Goal: Task Accomplishment & Management: Use online tool/utility

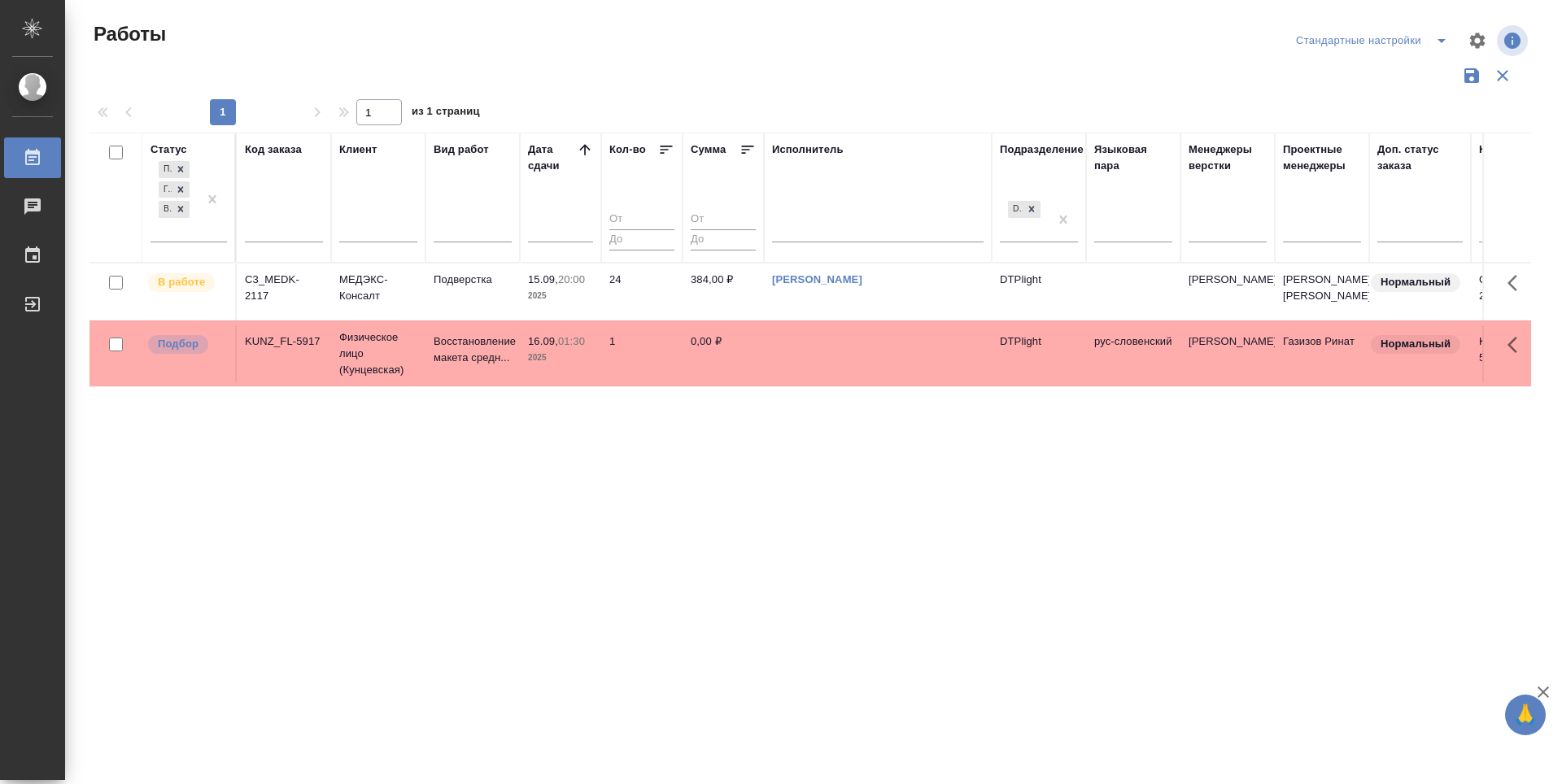
click at [651, 546] on div "Статус Подбор Готов к работе В работе Код заказа Клиент Вид работ [PERSON_NAME]…" at bounding box center [810, 425] width 1442 height 586
click at [184, 345] on p "Подбор" at bounding box center [178, 344] width 41 height 17
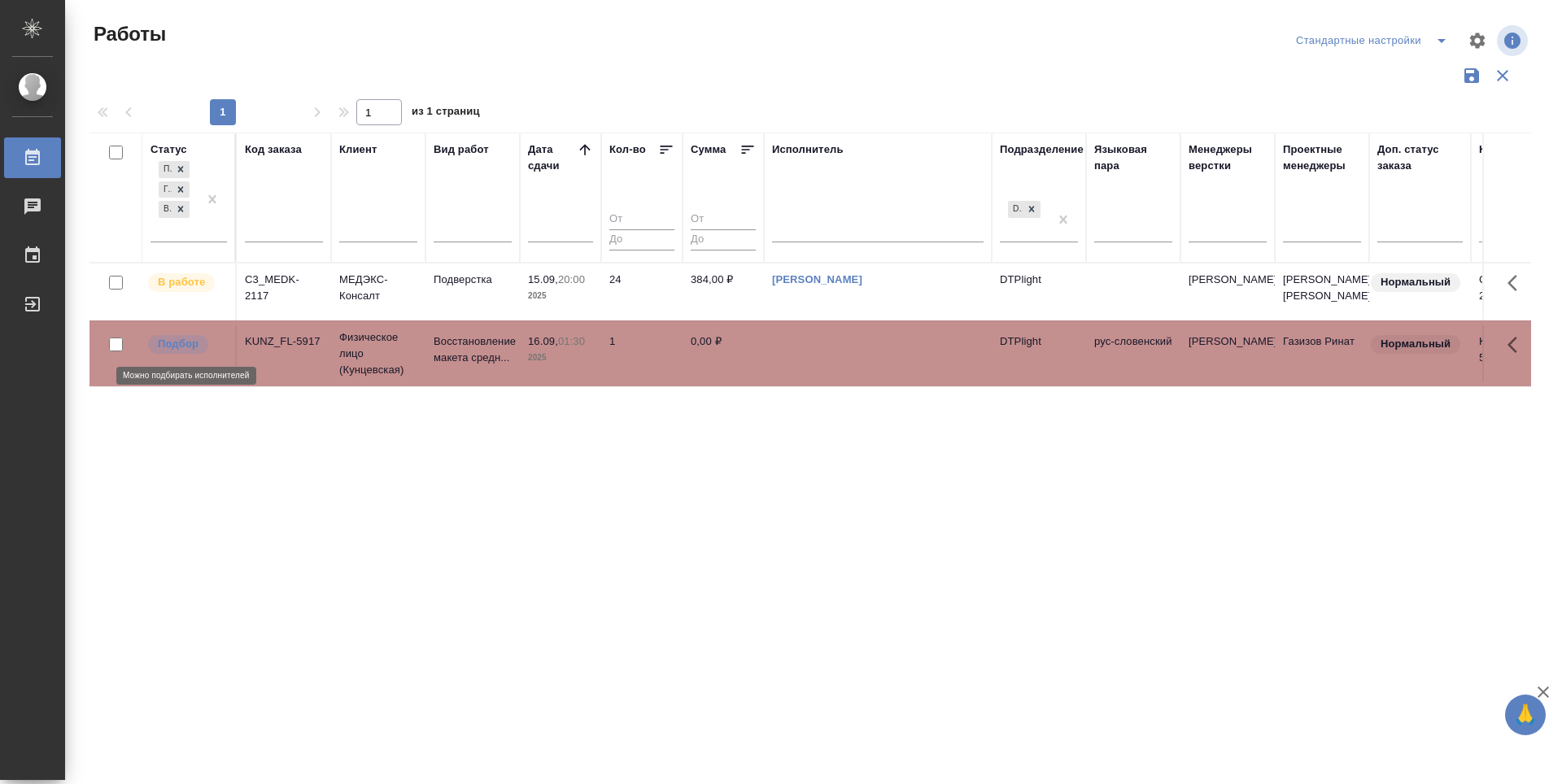
click at [184, 345] on p "Подбор" at bounding box center [178, 344] width 41 height 17
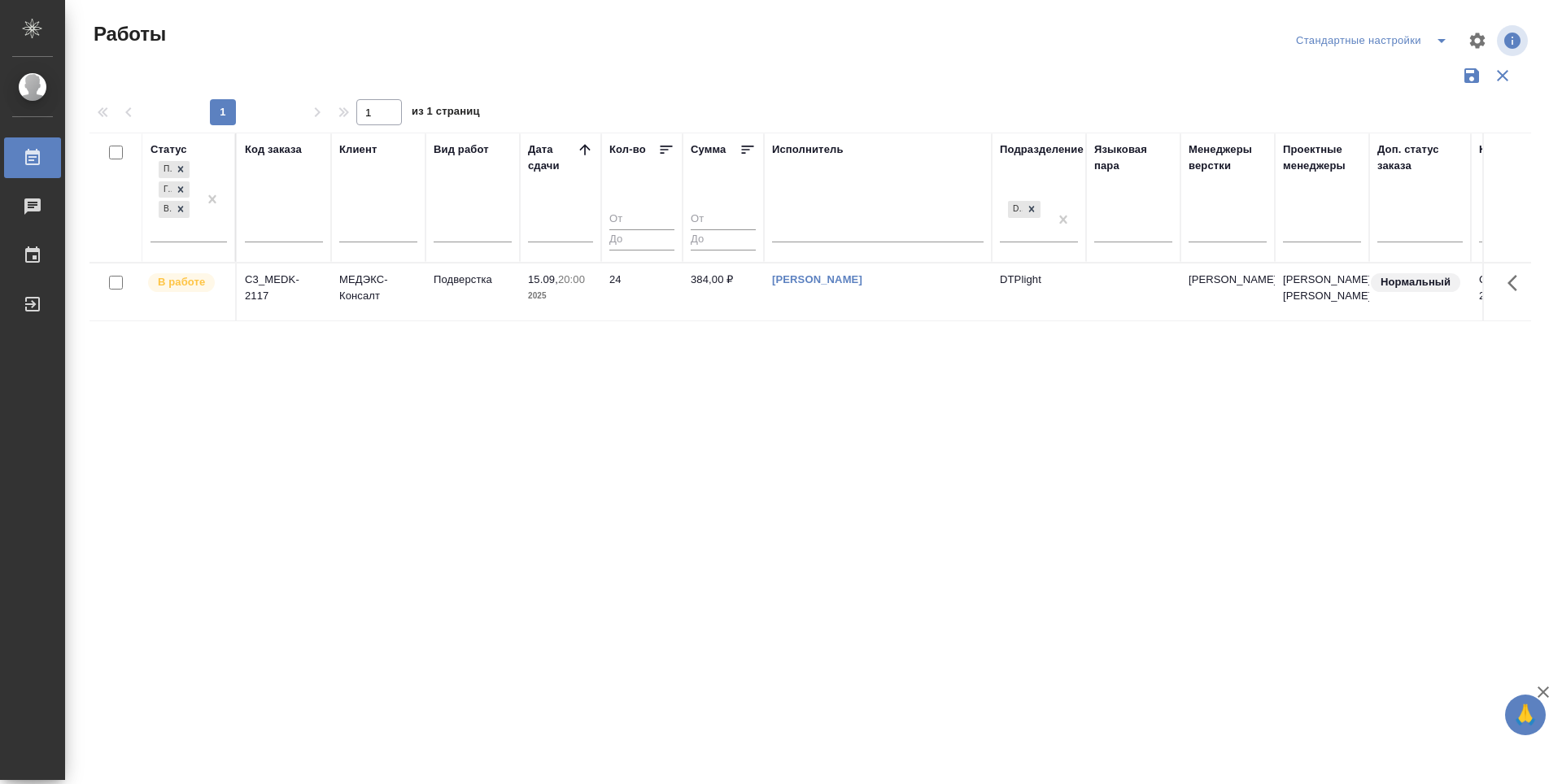
click at [541, 535] on div "Статус Подбор Готов к работе В работе Код заказа Клиент Вид работ [PERSON_NAME]…" at bounding box center [810, 425] width 1442 height 586
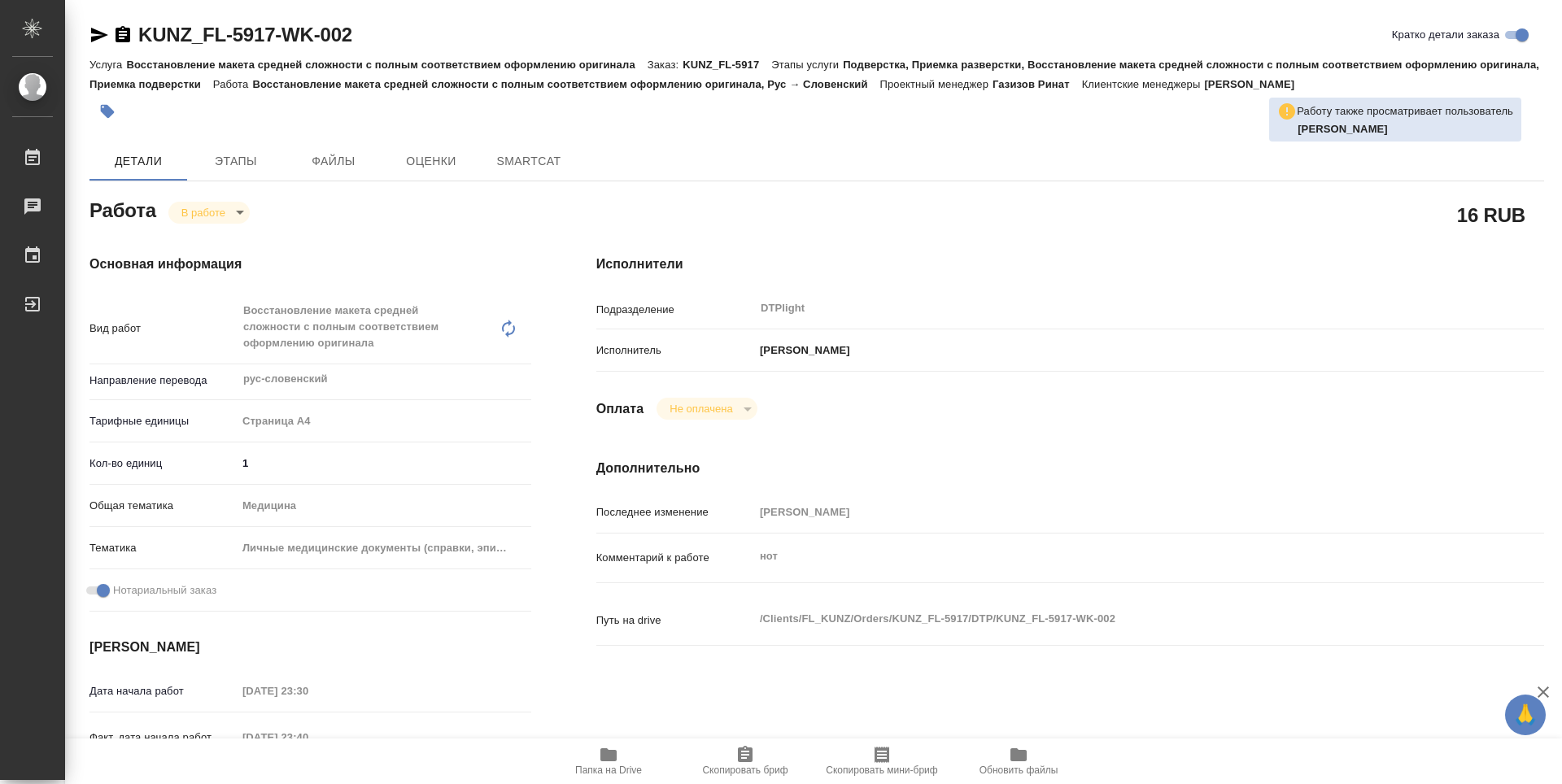
type textarea "x"
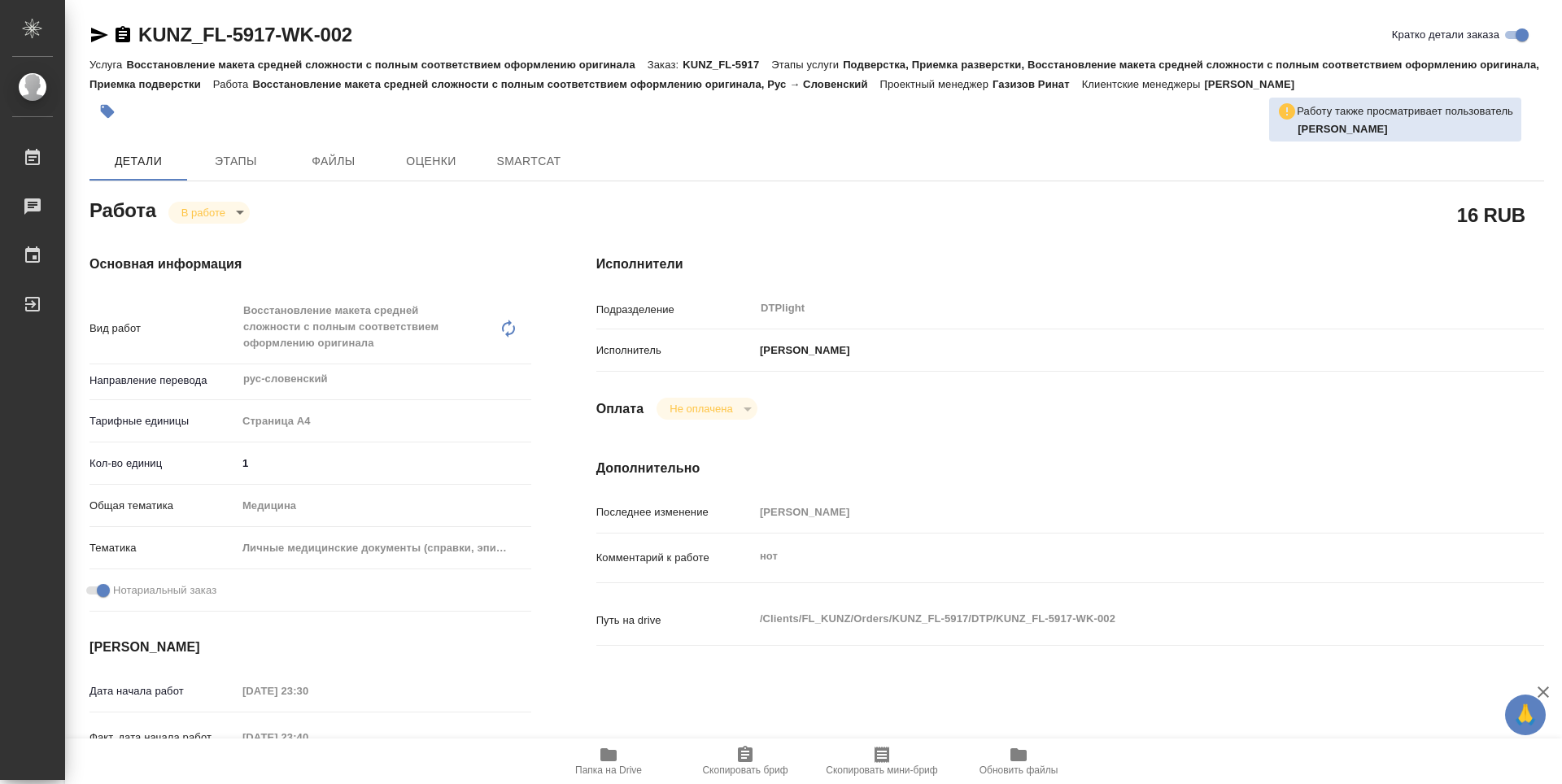
type textarea "x"
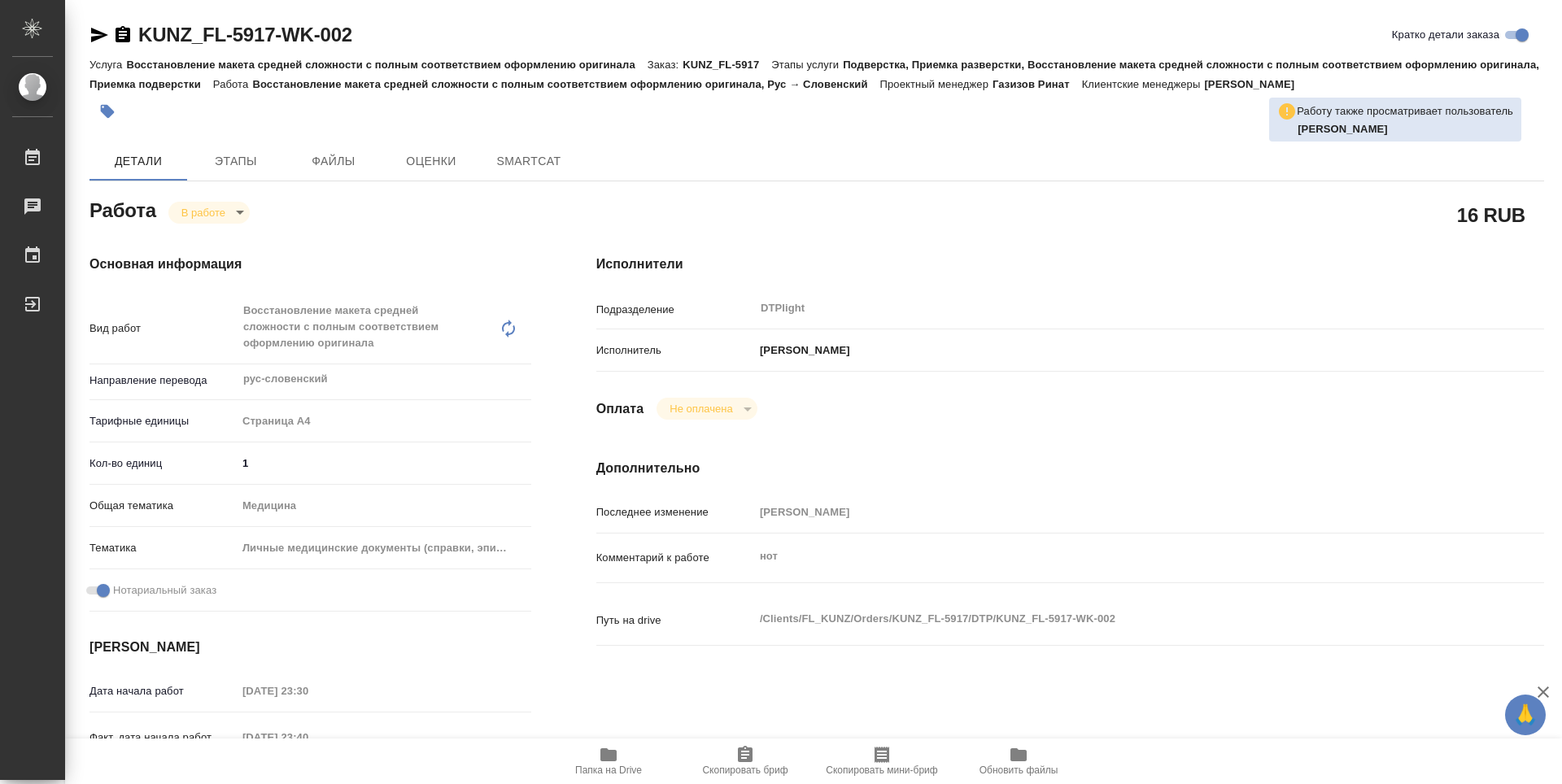
type textarea "x"
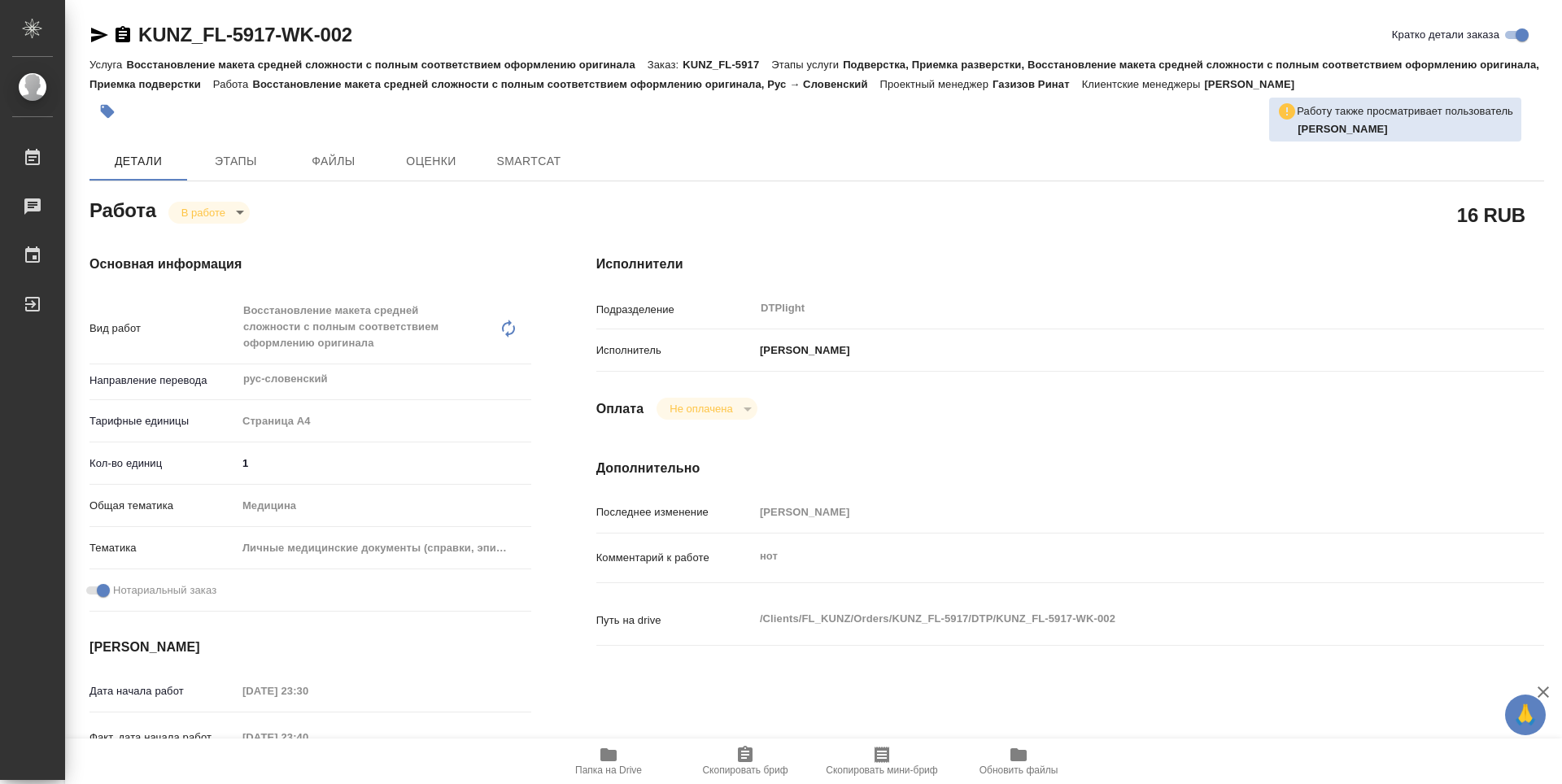
type textarea "x"
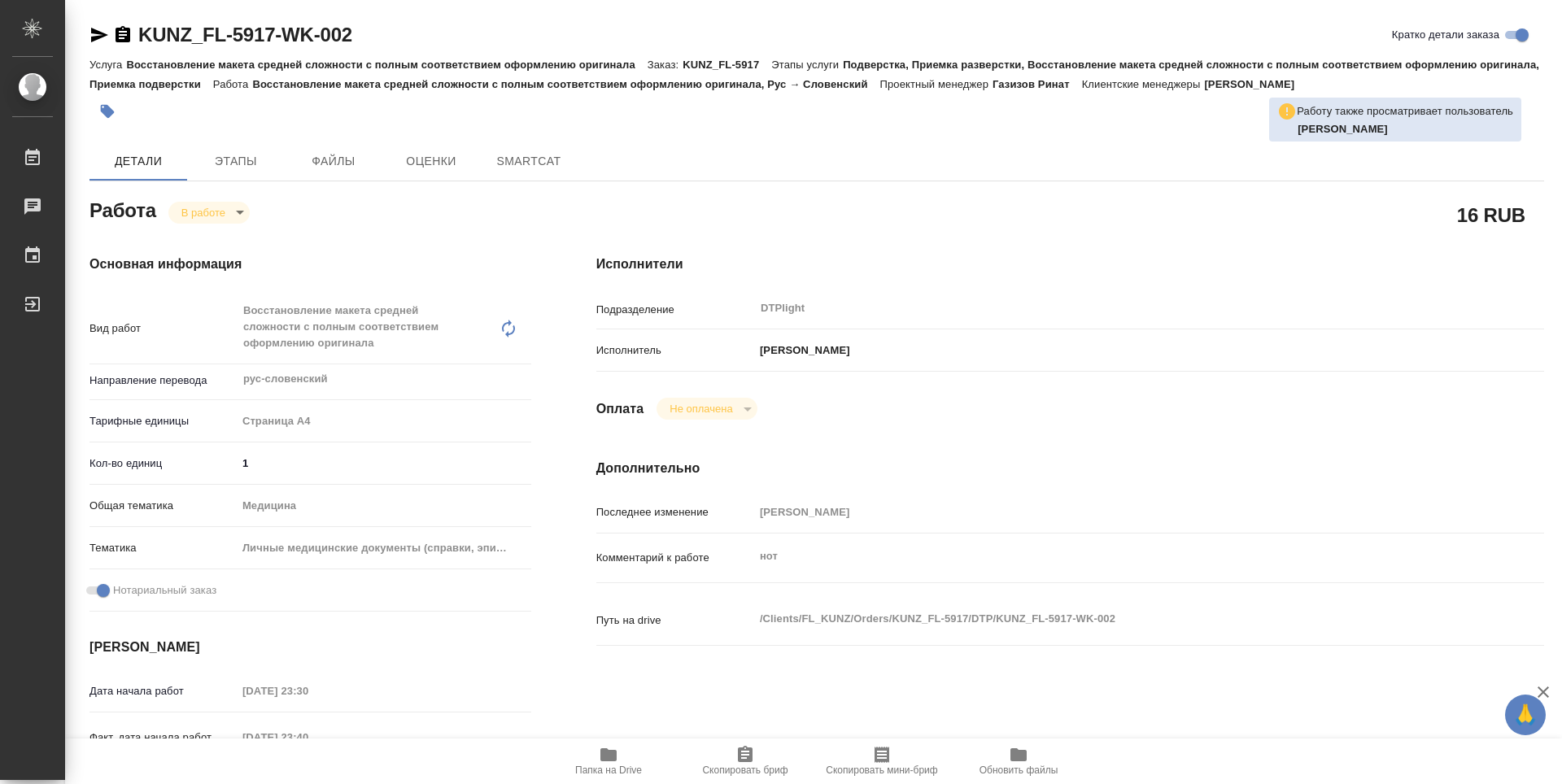
type textarea "x"
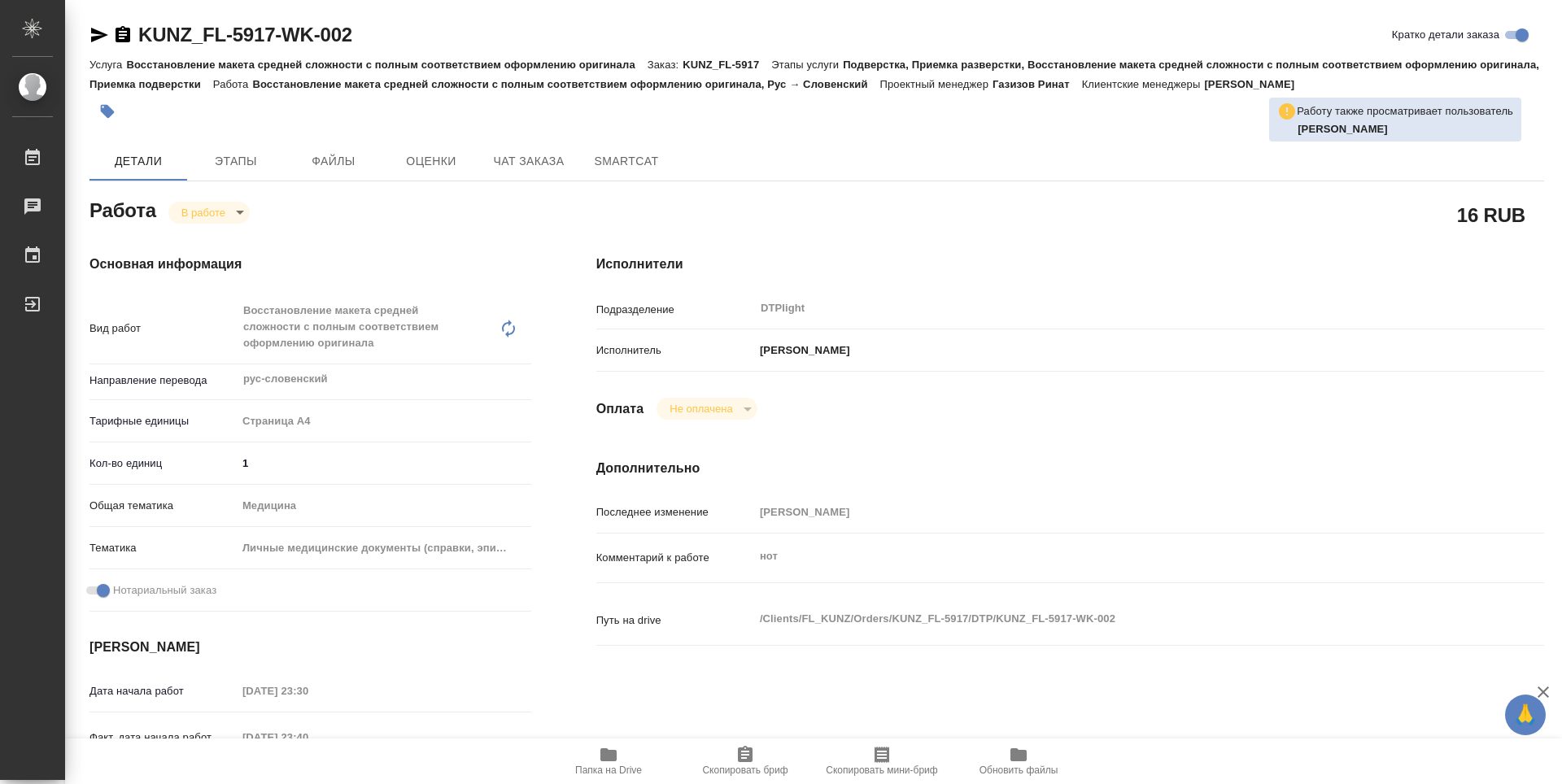
type textarea "x"
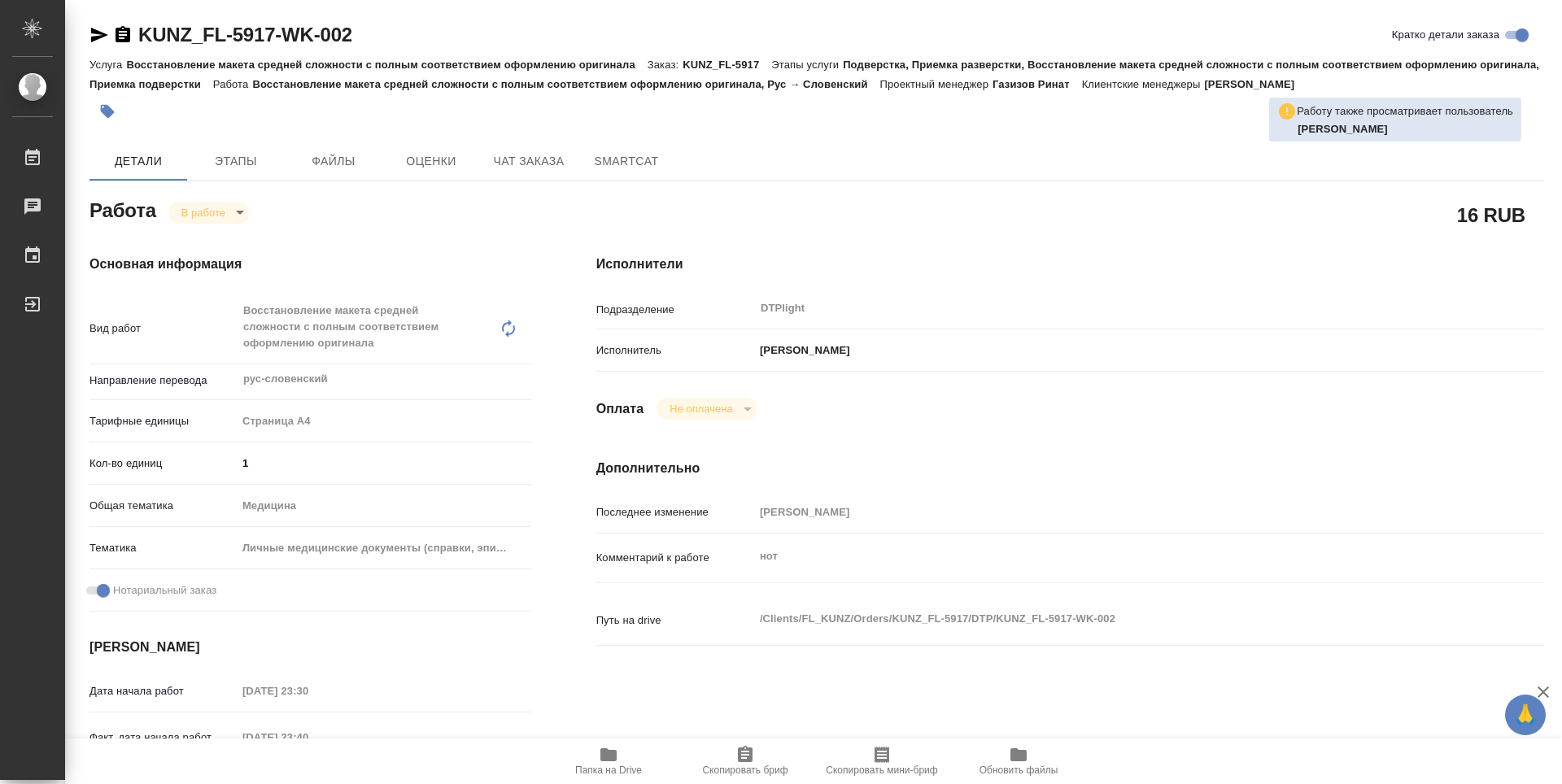
type textarea "x"
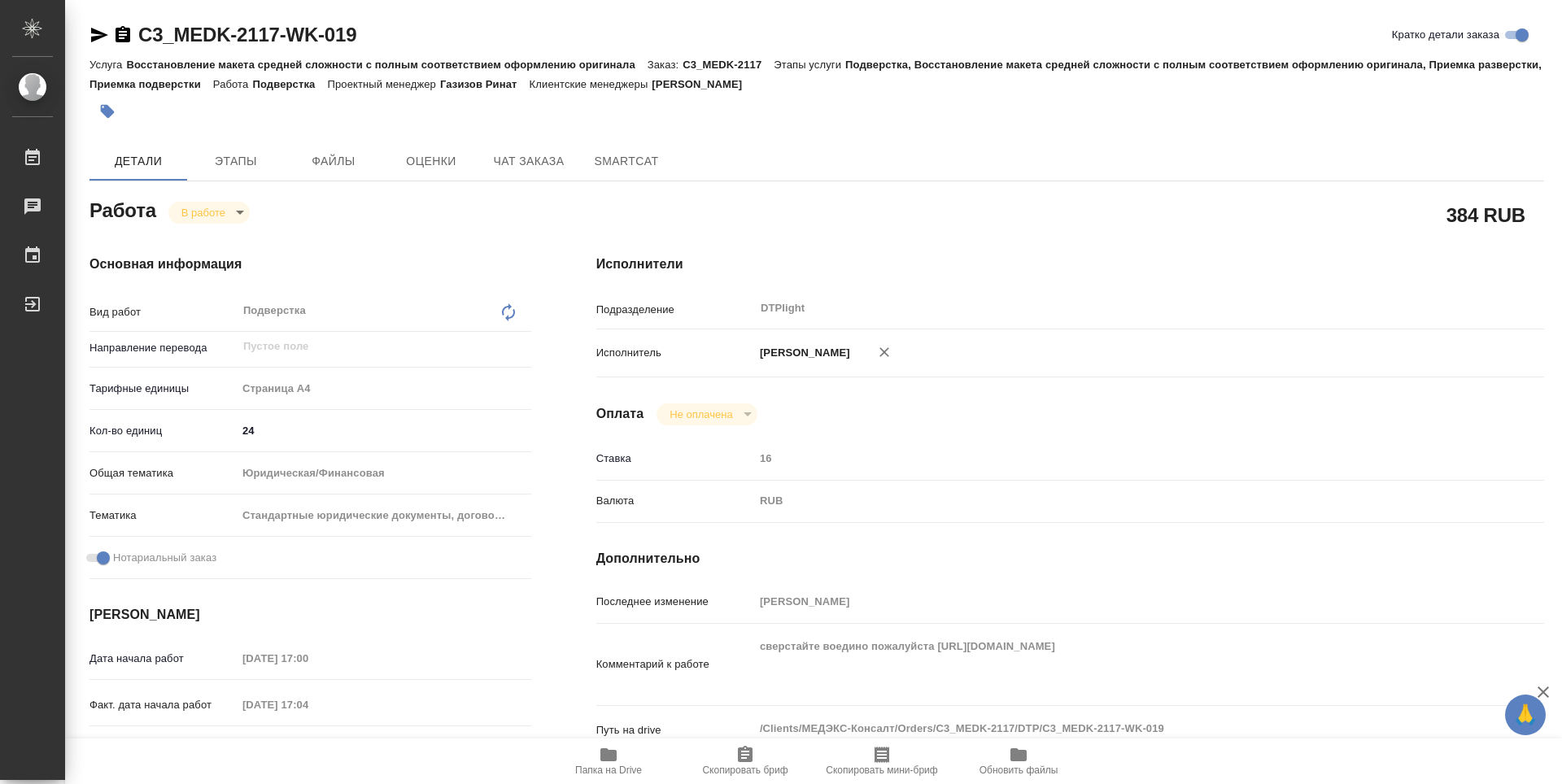
scroll to position [81, 0]
type textarea "x"
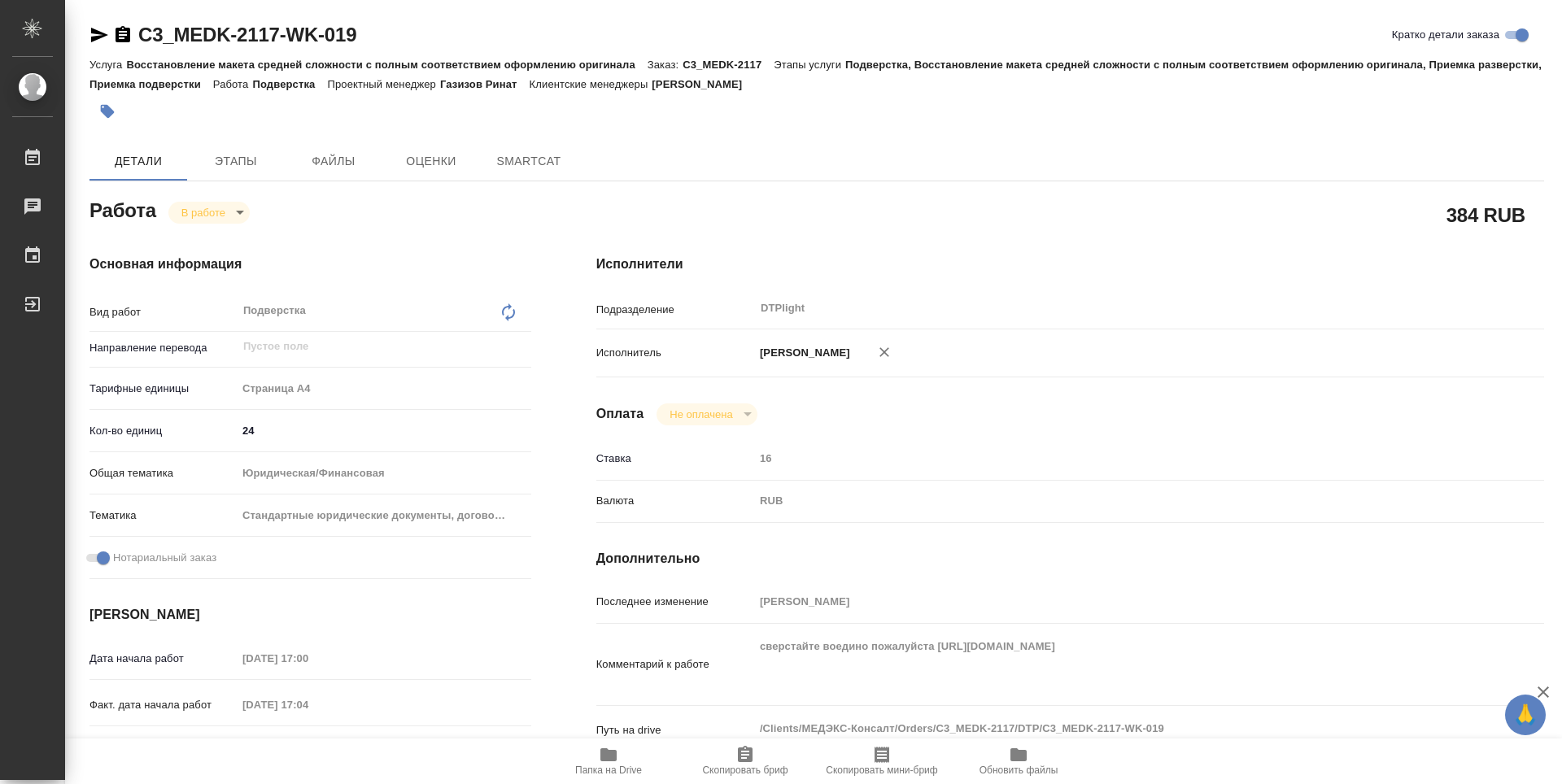
type textarea "x"
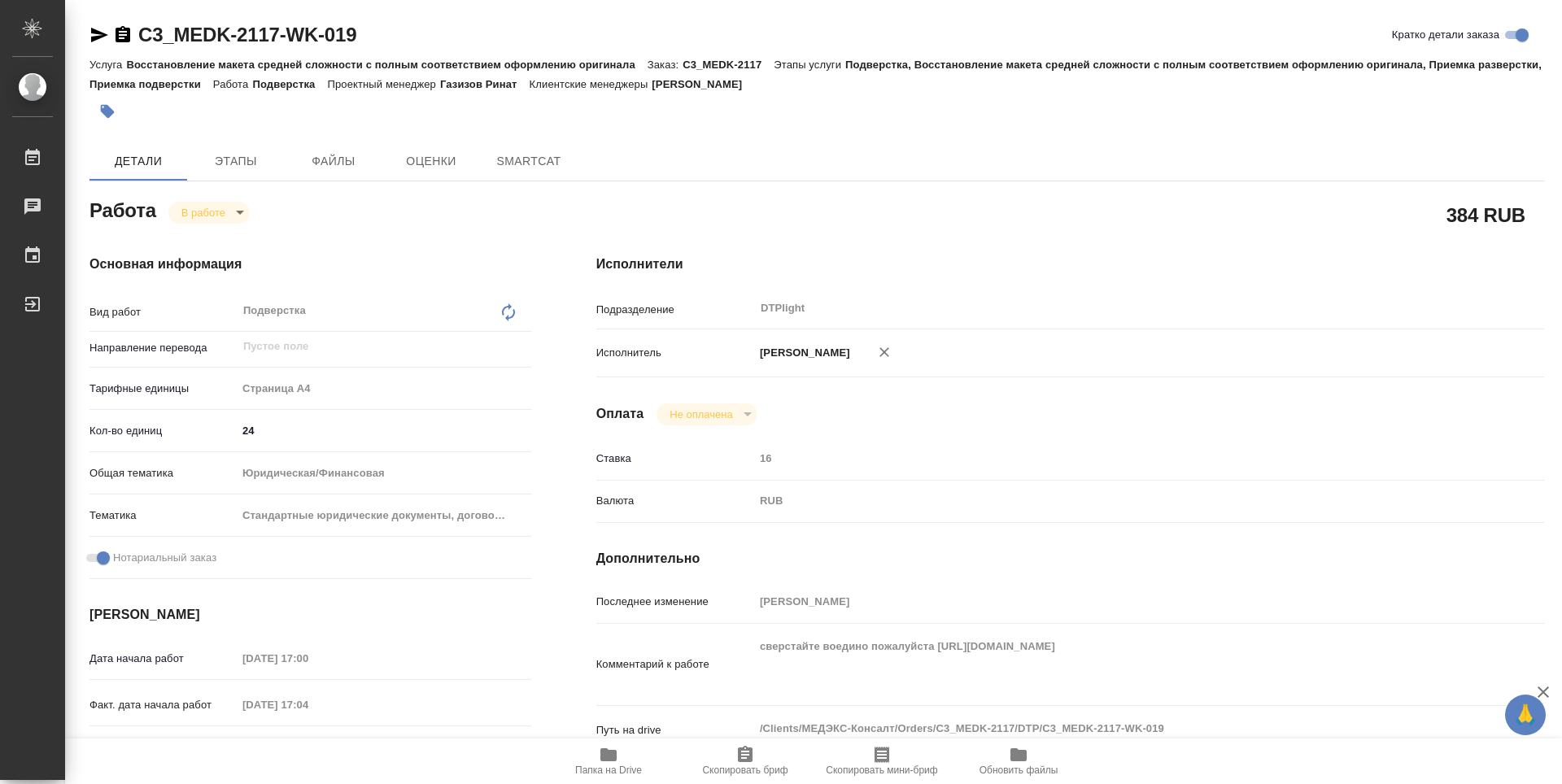
type textarea "x"
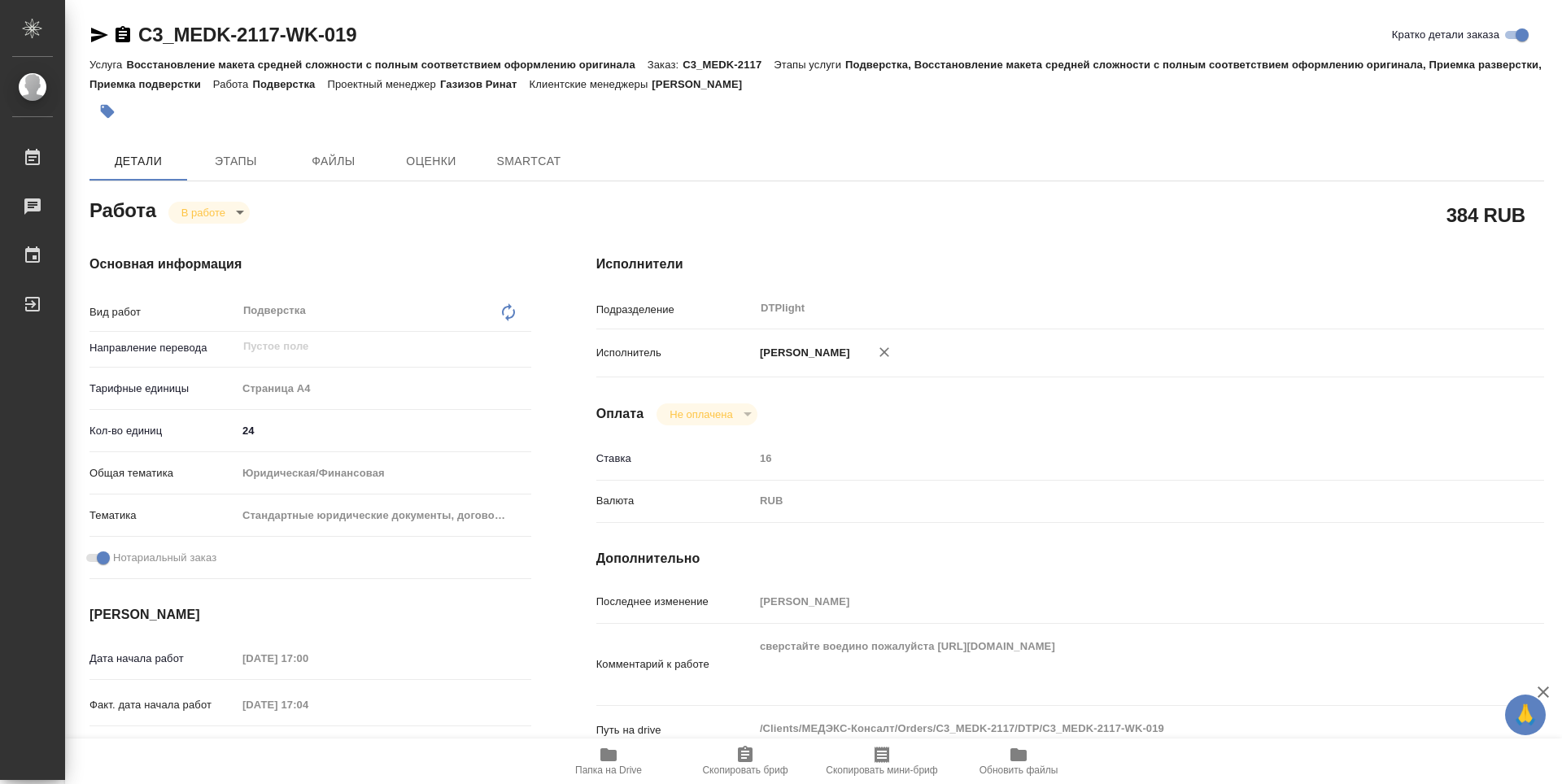
type textarea "x"
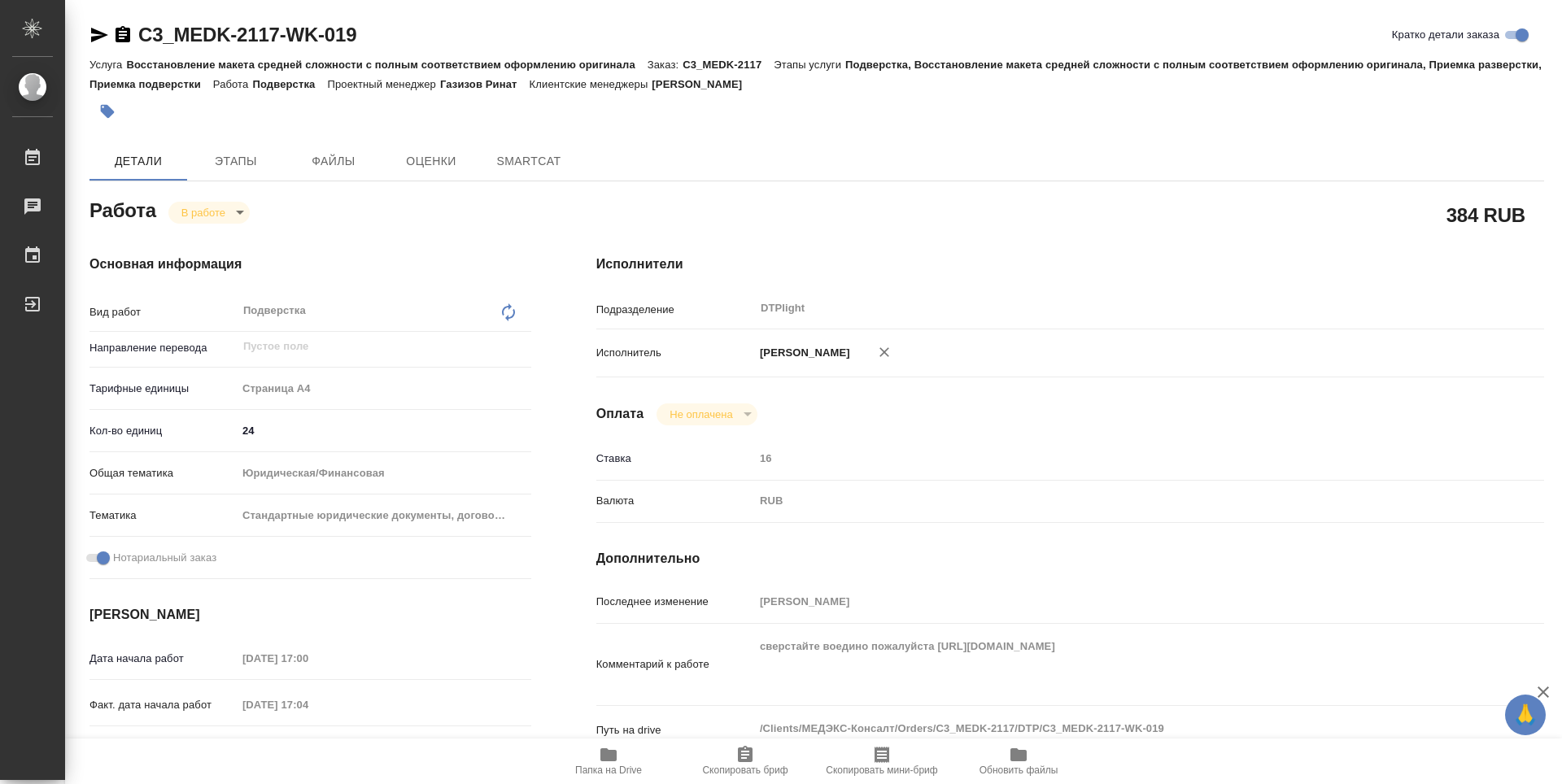
type textarea "x"
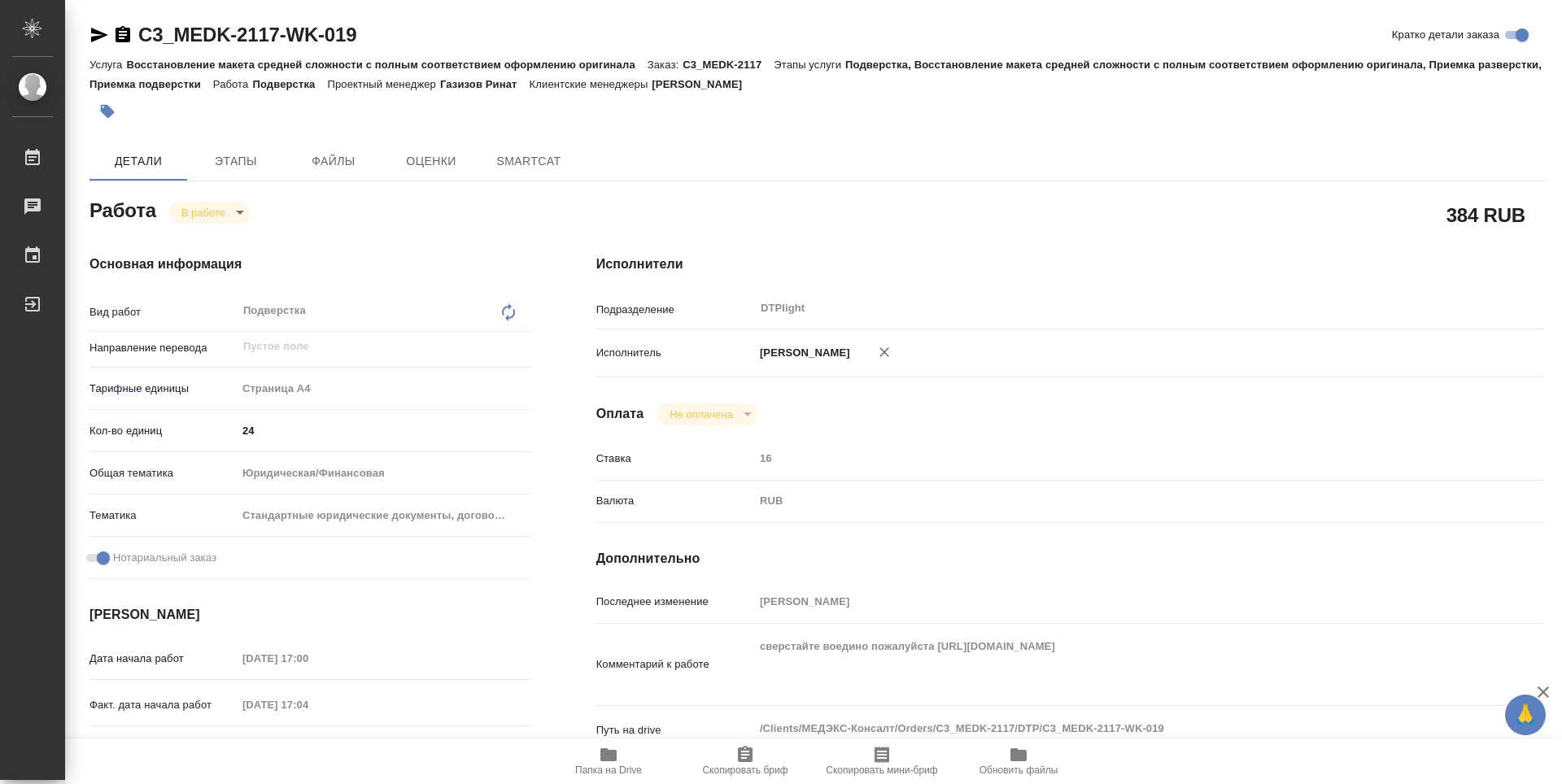
type textarea "x"
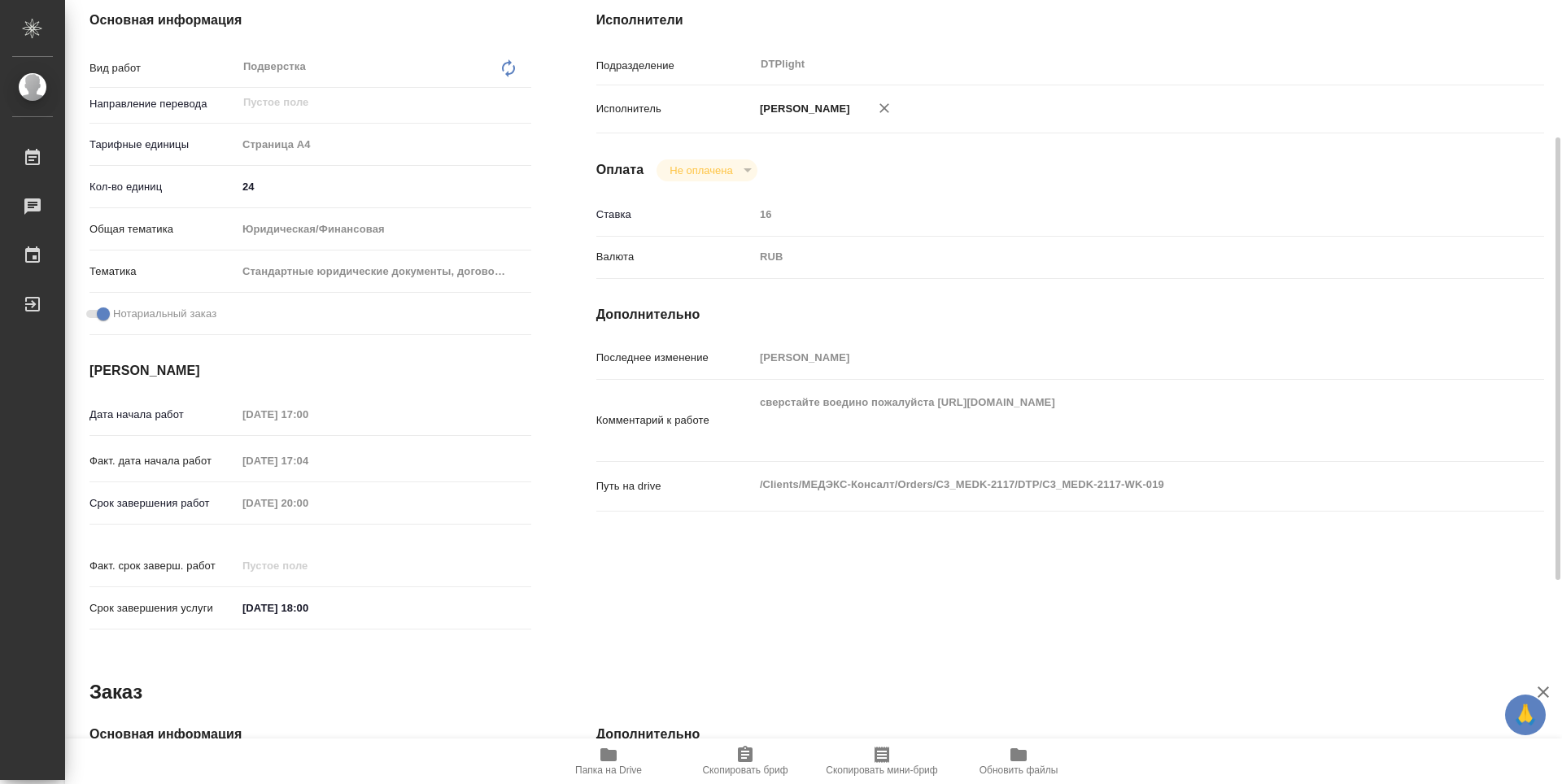
type textarea "x"
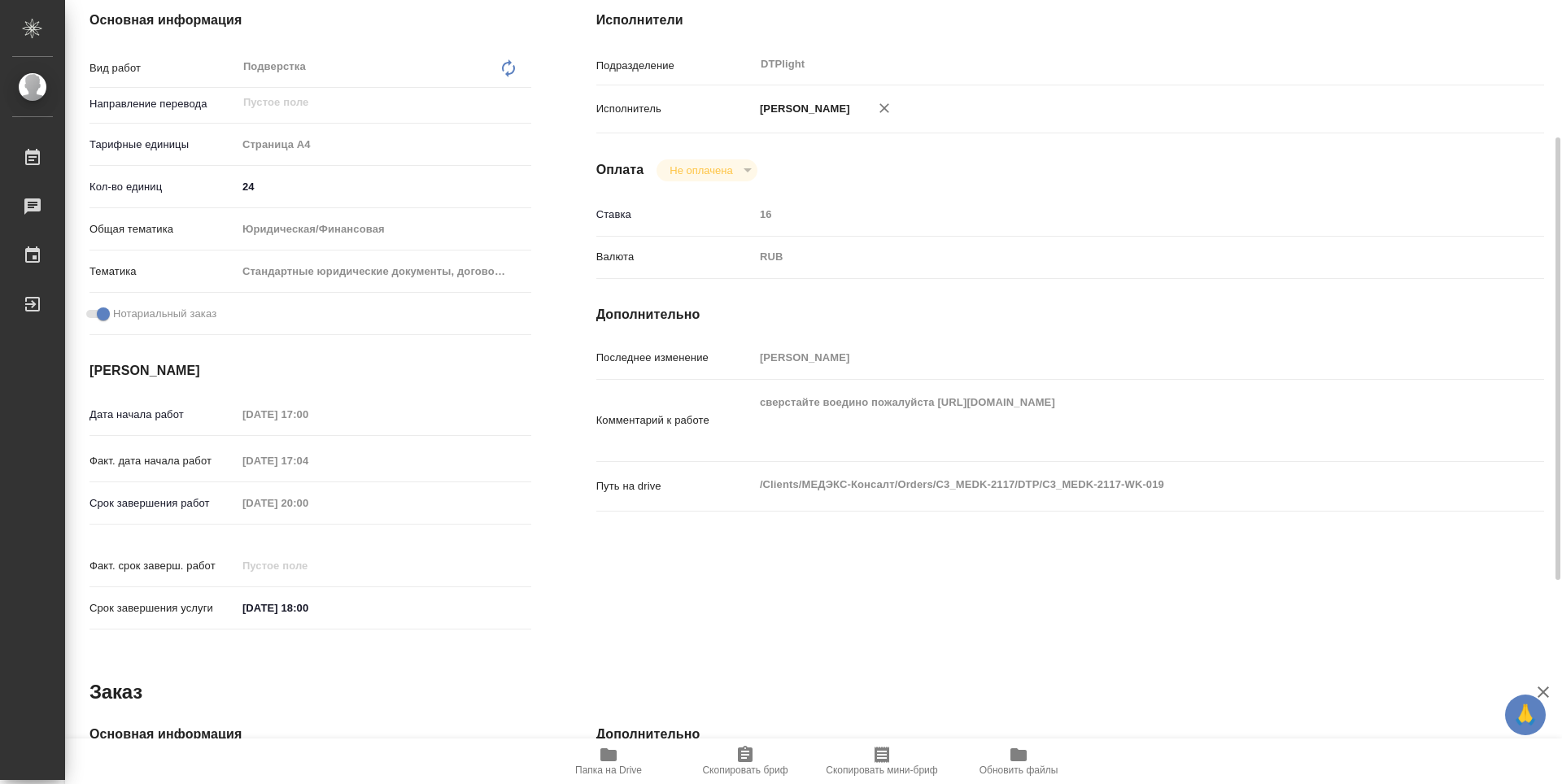
scroll to position [326, 0]
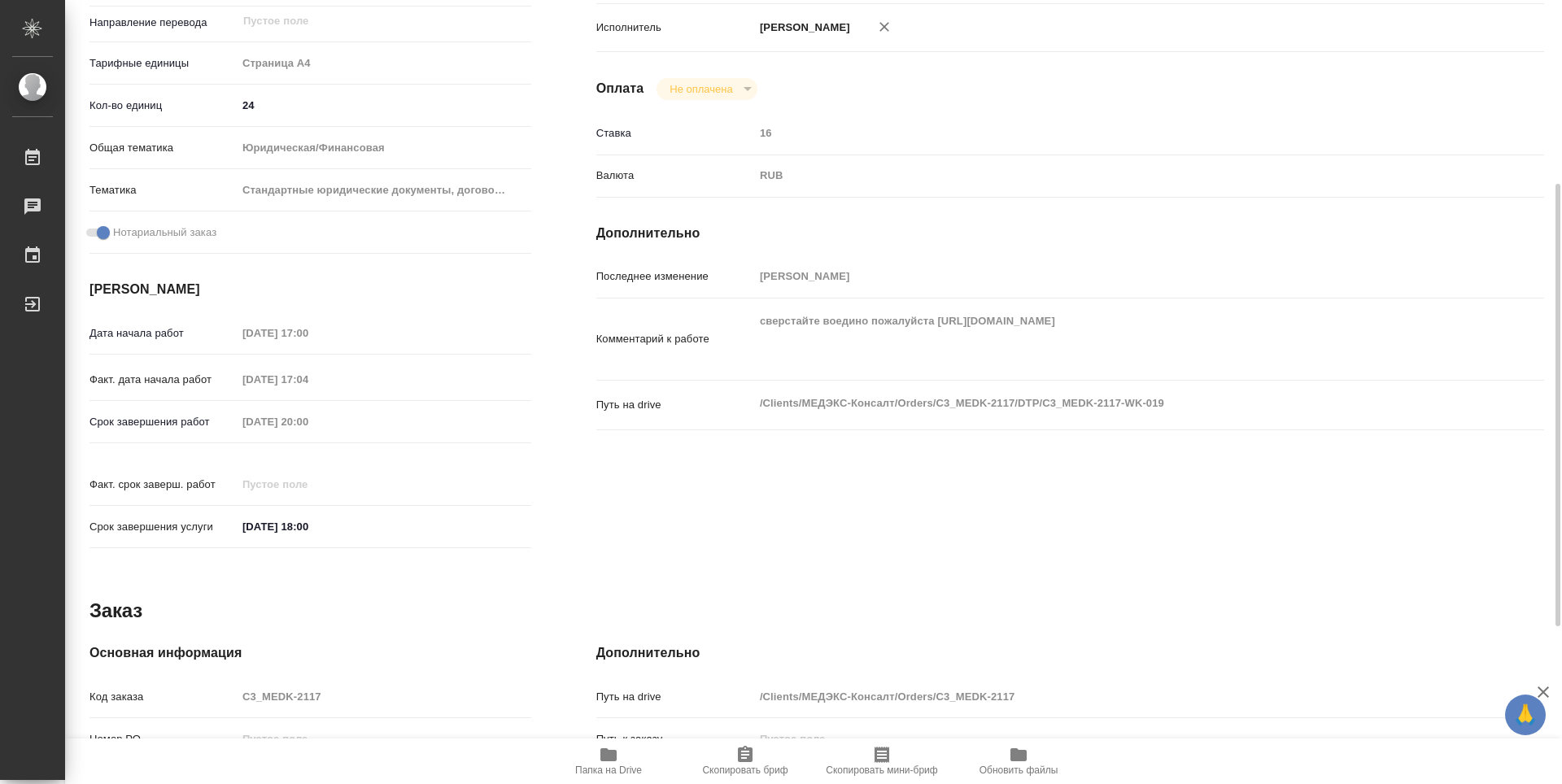
type textarea "x"
